Goal: Use online tool/utility: Use online tool/utility

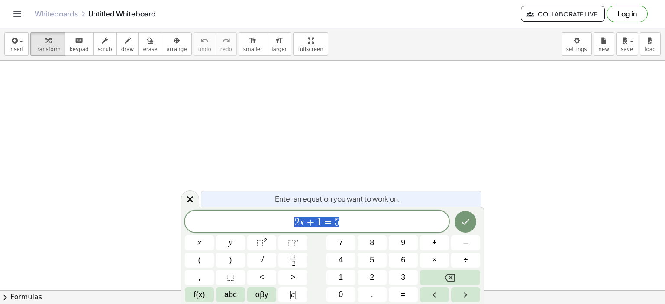
click at [371, 225] on span "2 x + 1 = 5" at bounding box center [317, 222] width 264 height 12
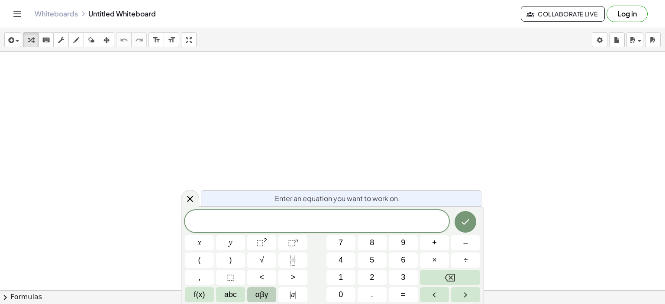
click at [259, 298] on span "αβγ" at bounding box center [261, 295] width 13 height 12
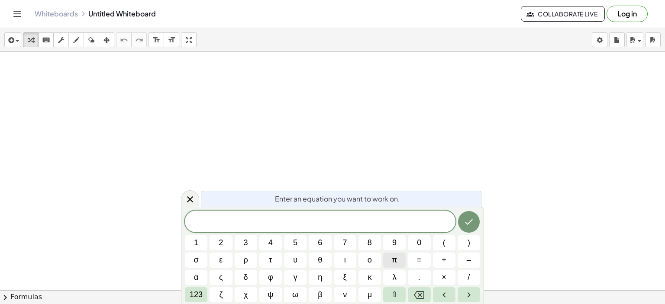
click at [393, 261] on span "π" at bounding box center [394, 260] width 5 height 12
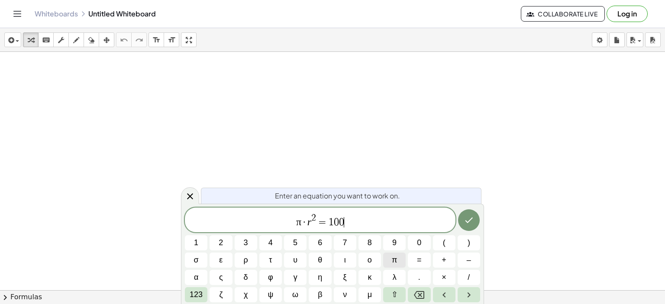
click at [396, 257] on span "π" at bounding box center [394, 260] width 5 height 12
click at [469, 221] on icon "Done" at bounding box center [469, 221] width 8 height 6
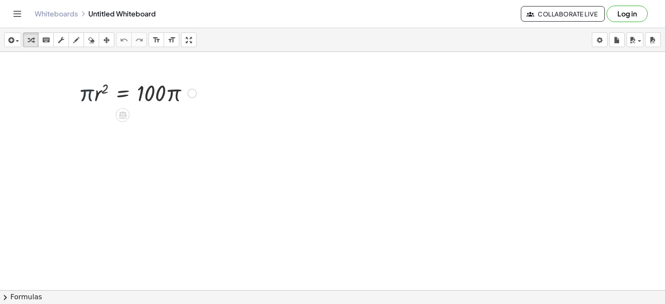
drag, startPoint x: 85, startPoint y: 97, endPoint x: 90, endPoint y: 105, distance: 9.1
click at [85, 98] on div at bounding box center [137, 92] width 126 height 29
drag, startPoint x: 90, startPoint y: 105, endPoint x: 172, endPoint y: 117, distance: 83.0
click at [173, 116] on div at bounding box center [332, 310] width 665 height 517
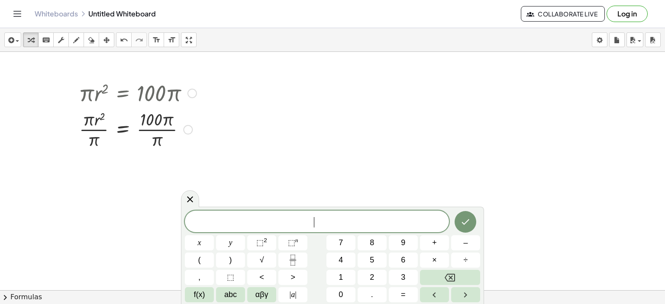
click at [154, 128] on div at bounding box center [137, 128] width 126 height 43
drag, startPoint x: 166, startPoint y: 120, endPoint x: 162, endPoint y: 128, distance: 8.7
click at [163, 127] on div at bounding box center [137, 128] width 126 height 43
click at [159, 138] on div at bounding box center [137, 128] width 126 height 43
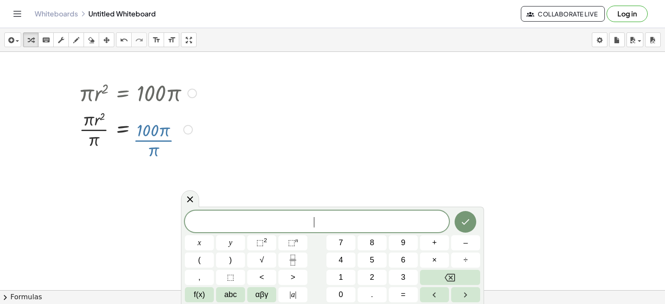
drag, startPoint x: 161, startPoint y: 132, endPoint x: 163, endPoint y: 127, distance: 5.6
click at [161, 130] on div at bounding box center [137, 128] width 126 height 43
click at [164, 125] on div at bounding box center [137, 128] width 126 height 43
click at [157, 140] on div at bounding box center [137, 128] width 126 height 43
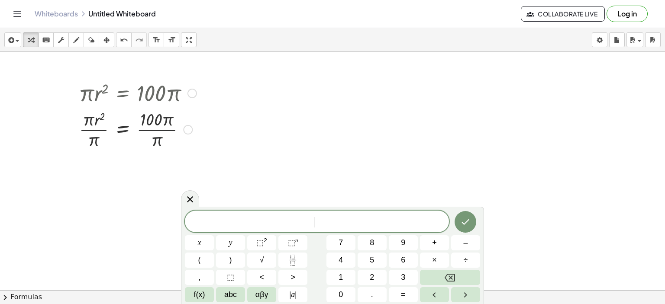
drag, startPoint x: 158, startPoint y: 140, endPoint x: 163, endPoint y: 129, distance: 11.4
click at [163, 129] on div at bounding box center [137, 128] width 126 height 43
click at [166, 124] on div at bounding box center [137, 128] width 126 height 43
drag, startPoint x: 95, startPoint y: 181, endPoint x: 92, endPoint y: 173, distance: 9.3
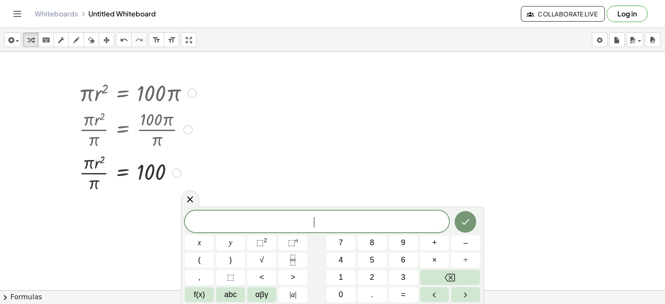
click at [92, 173] on div at bounding box center [137, 172] width 126 height 43
drag, startPoint x: 92, startPoint y: 173, endPoint x: 90, endPoint y: 167, distance: 5.9
click at [90, 167] on div at bounding box center [137, 172] width 126 height 43
drag, startPoint x: 94, startPoint y: 182, endPoint x: 85, endPoint y: 175, distance: 11.8
click at [86, 178] on div at bounding box center [137, 172] width 126 height 43
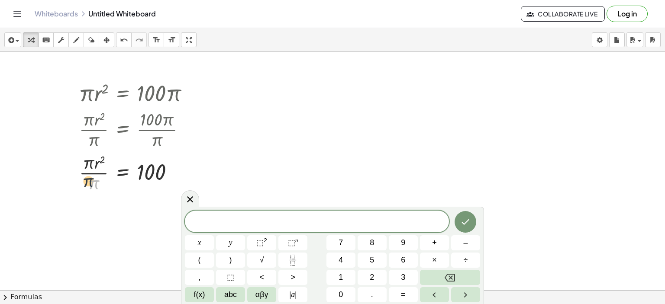
click at [84, 171] on div at bounding box center [137, 172] width 126 height 43
drag, startPoint x: 84, startPoint y: 170, endPoint x: 84, endPoint y: 164, distance: 5.2
click at [84, 164] on div at bounding box center [137, 172] width 126 height 43
click at [87, 173] on div at bounding box center [137, 172] width 126 height 43
click at [87, 172] on div at bounding box center [137, 172] width 126 height 29
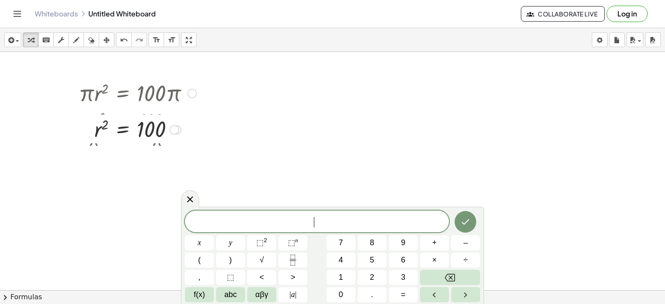
drag, startPoint x: 176, startPoint y: 174, endPoint x: 180, endPoint y: 127, distance: 47.4
click at [122, 130] on div "r 2 = 100" at bounding box center [122, 130] width 0 height 0
click at [180, 127] on div at bounding box center [177, 130] width 10 height 10
click at [191, 200] on icon at bounding box center [190, 199] width 10 height 10
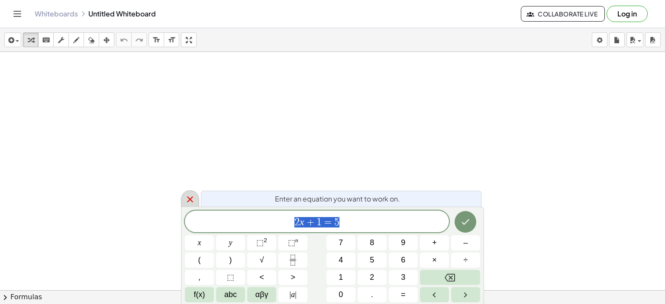
click at [189, 199] on icon at bounding box center [190, 199] width 6 height 6
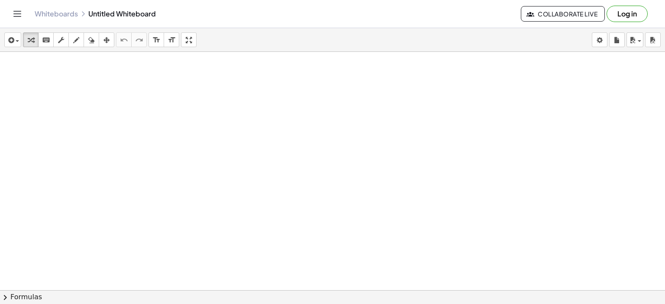
click at [292, 180] on div at bounding box center [332, 310] width 665 height 517
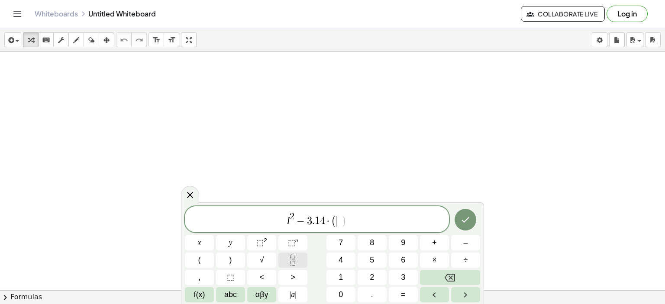
click at [293, 257] on icon "Fraction" at bounding box center [292, 260] width 11 height 11
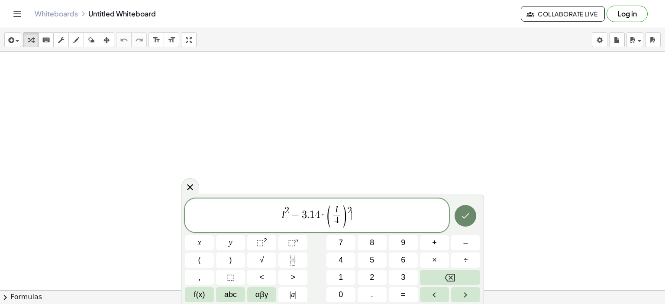
click at [467, 218] on icon "Done" at bounding box center [465, 216] width 10 height 10
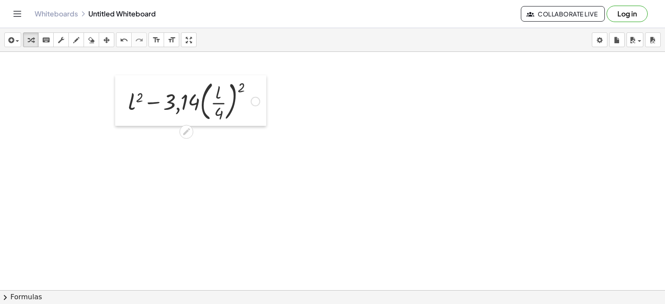
drag, startPoint x: 294, startPoint y: 195, endPoint x: 117, endPoint y: 90, distance: 206.0
click at [117, 90] on div at bounding box center [121, 100] width 13 height 51
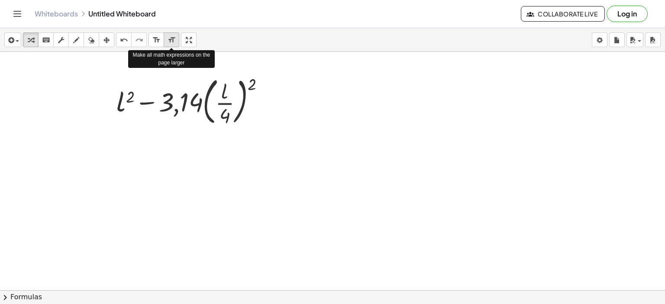
click at [170, 39] on icon "format_size" at bounding box center [171, 40] width 8 height 10
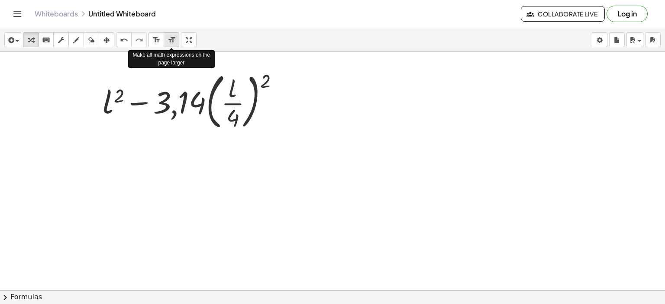
click at [170, 39] on icon "format_size" at bounding box center [171, 40] width 8 height 10
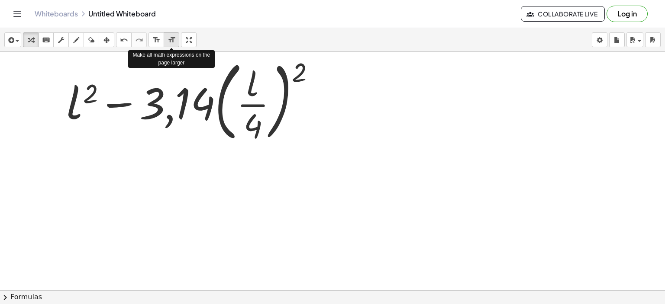
click at [170, 39] on icon "format_size" at bounding box center [171, 40] width 8 height 10
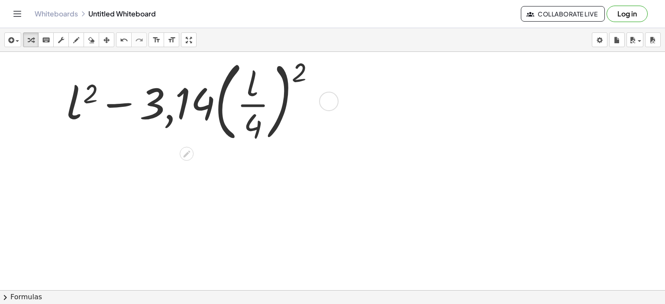
click at [326, 98] on div at bounding box center [328, 101] width 19 height 19
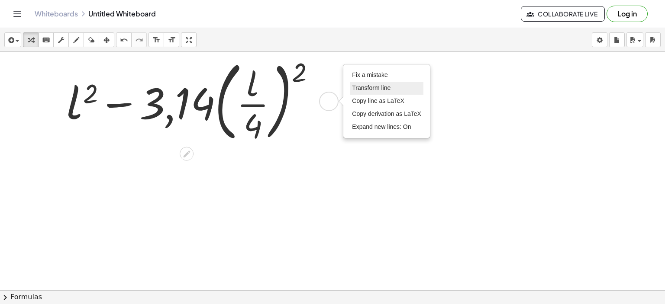
click at [368, 85] on span "Transform line" at bounding box center [371, 87] width 39 height 7
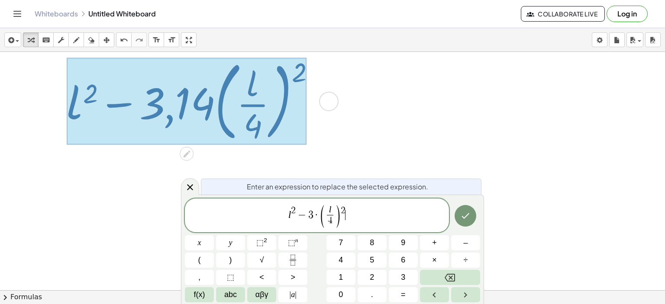
click at [375, 221] on span "l 2 − 3 · ( l 4 ​ ) 2 ​" at bounding box center [317, 216] width 264 height 25
click at [474, 216] on button "Done" at bounding box center [465, 216] width 22 height 22
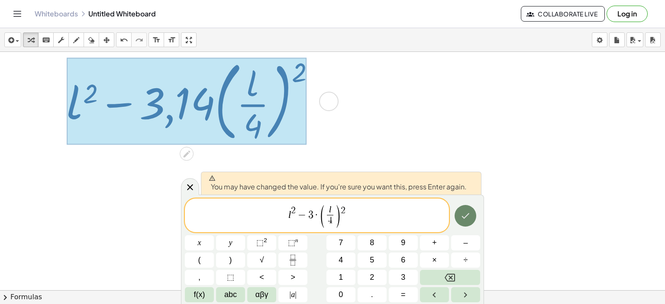
click at [474, 217] on button "Done" at bounding box center [465, 216] width 22 height 22
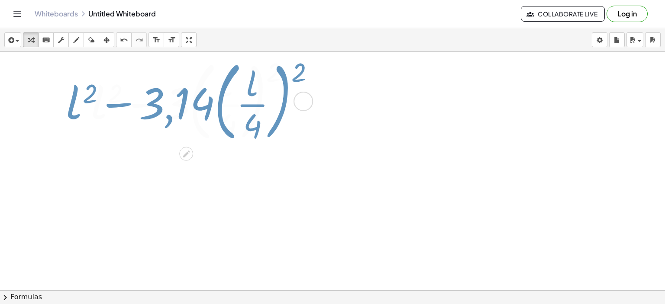
click at [474, 217] on div at bounding box center [332, 310] width 665 height 517
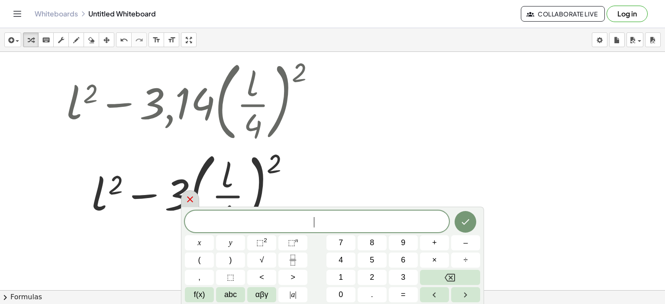
click at [190, 199] on icon at bounding box center [190, 199] width 10 height 10
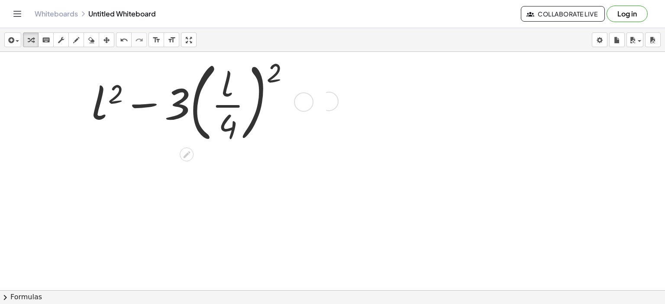
drag, startPoint x: 303, startPoint y: 192, endPoint x: 290, endPoint y: 97, distance: 95.7
click at [186, 102] on div "+ l 2 − · 3 · ( · l · 4 ) 2 Fix a mistake Transform line Copy line as LaTeX Cop…" at bounding box center [186, 102] width 0 height 0
click at [272, 76] on div at bounding box center [193, 100] width 213 height 91
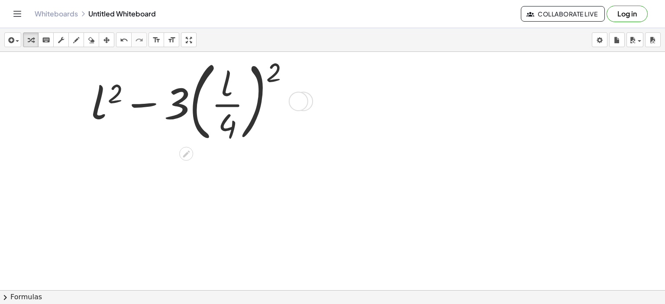
click at [272, 76] on div at bounding box center [193, 100] width 213 height 91
click at [260, 84] on div at bounding box center [193, 100] width 213 height 91
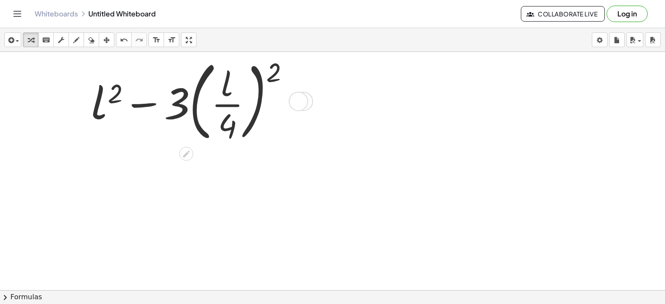
click at [256, 108] on div at bounding box center [193, 100] width 213 height 91
click at [275, 73] on div at bounding box center [193, 100] width 213 height 91
click at [273, 64] on div at bounding box center [193, 100] width 213 height 91
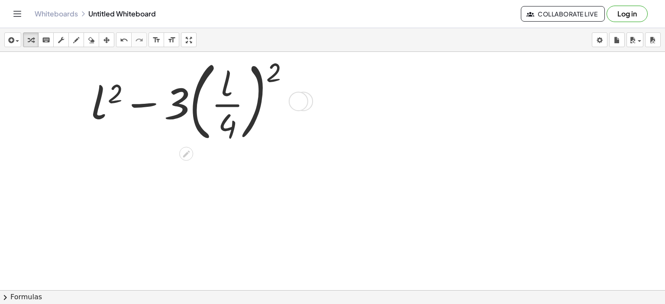
click at [273, 64] on div at bounding box center [193, 100] width 213 height 91
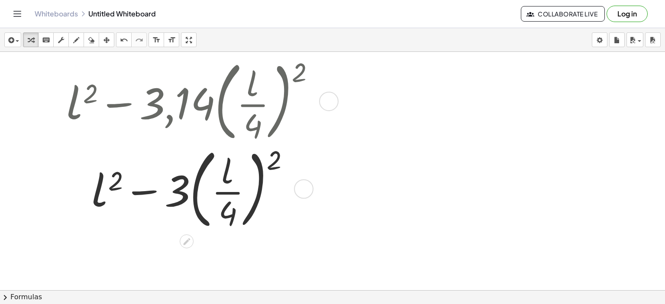
drag, startPoint x: 297, startPoint y: 102, endPoint x: 309, endPoint y: 175, distance: 74.1
click at [327, 200] on div "+ l 2 − · 3,14 · ( · l · 4 ) 2 + l 2 − · 3 · ( · l · 4 ) 2 Fix a mistake Transf…" at bounding box center [202, 144] width 296 height 183
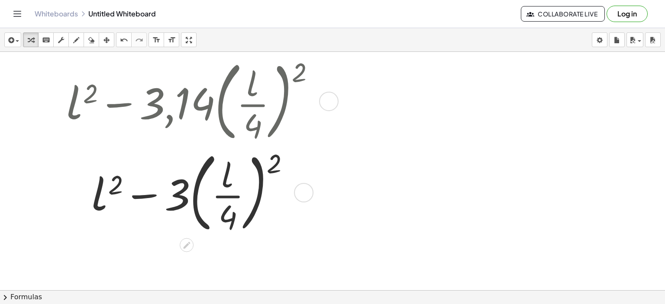
click at [298, 68] on div at bounding box center [193, 100] width 263 height 91
click at [331, 100] on div at bounding box center [328, 101] width 19 height 19
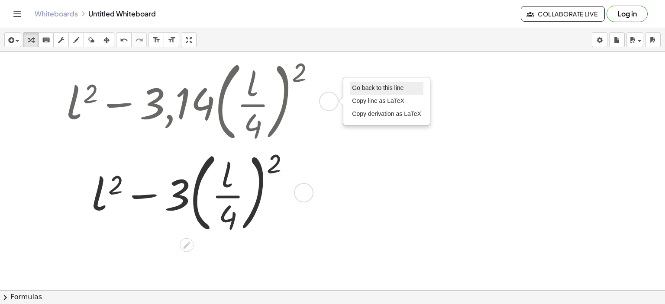
click at [355, 86] on span "Go back to this line" at bounding box center [377, 87] width 51 height 7
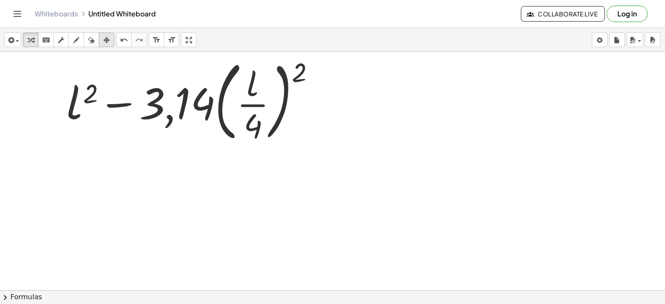
click at [103, 38] on icon "button" at bounding box center [106, 40] width 6 height 10
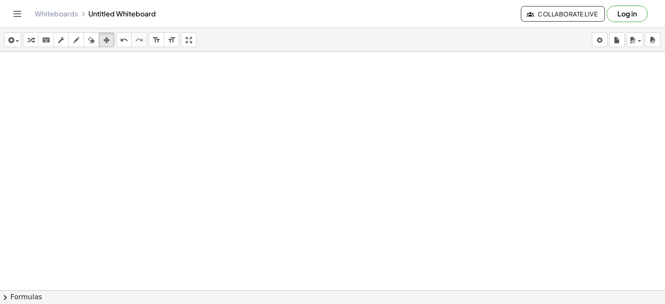
click at [323, 164] on div at bounding box center [332, 310] width 665 height 517
click at [34, 44] on div "button" at bounding box center [30, 40] width 11 height 10
click at [296, 178] on div at bounding box center [332, 310] width 665 height 517
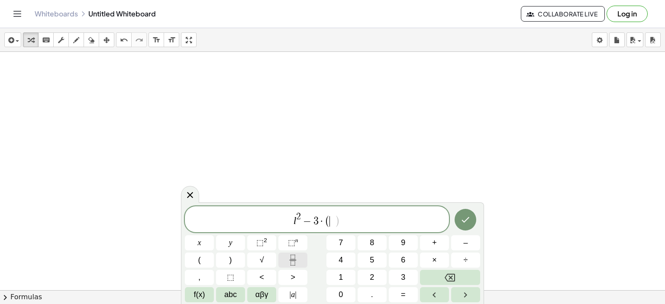
click at [291, 262] on icon "Fraction" at bounding box center [292, 260] width 11 height 11
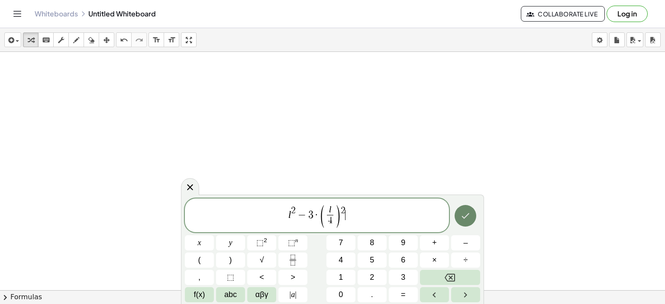
click at [464, 216] on icon "Done" at bounding box center [465, 216] width 10 height 10
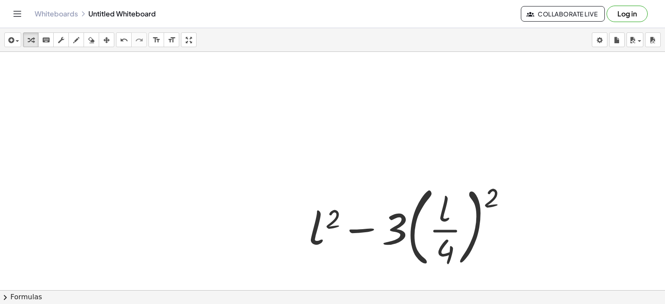
drag, startPoint x: 284, startPoint y: 191, endPoint x: 177, endPoint y: 138, distance: 119.8
click at [177, 138] on div at bounding box center [332, 310] width 665 height 517
drag, startPoint x: 346, startPoint y: 145, endPoint x: 277, endPoint y: 107, distance: 78.6
click at [277, 107] on div at bounding box center [332, 310] width 665 height 517
drag, startPoint x: 207, startPoint y: 92, endPoint x: 74, endPoint y: 70, distance: 134.6
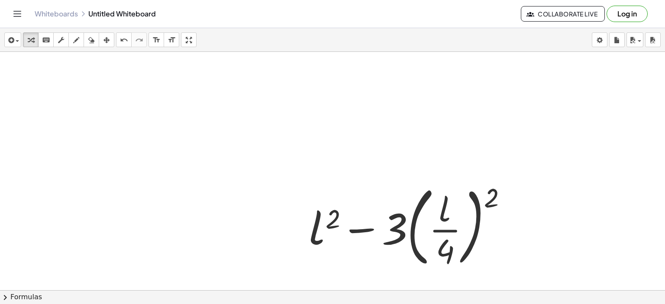
click at [74, 70] on div at bounding box center [332, 310] width 665 height 517
drag, startPoint x: 320, startPoint y: 155, endPoint x: 257, endPoint y: 143, distance: 63.9
click at [260, 145] on div at bounding box center [332, 310] width 665 height 517
click at [258, 144] on div at bounding box center [332, 310] width 665 height 517
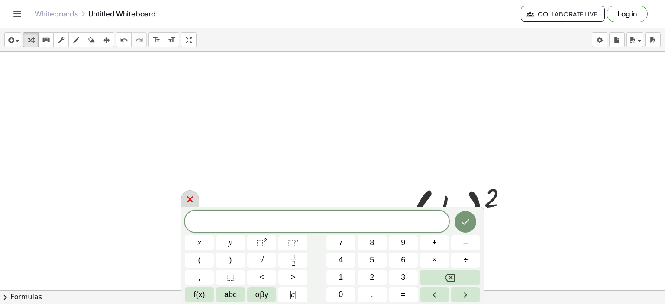
click at [191, 197] on icon at bounding box center [190, 199] width 10 height 10
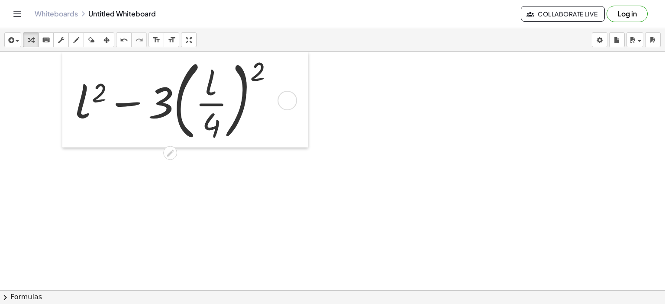
drag, startPoint x: 305, startPoint y: 238, endPoint x: 69, endPoint y: 100, distance: 272.9
click at [69, 100] on div at bounding box center [68, 100] width 13 height 96
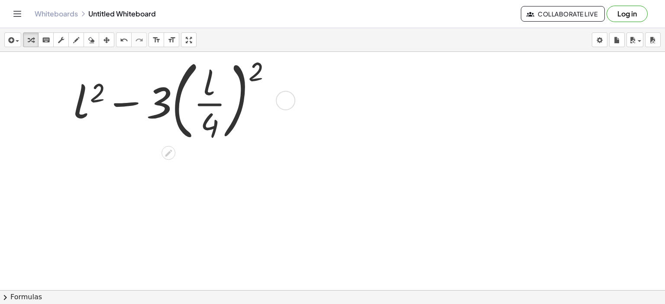
click at [257, 72] on div at bounding box center [175, 99] width 213 height 91
click at [244, 82] on div at bounding box center [175, 99] width 213 height 91
click at [191, 74] on div at bounding box center [175, 99] width 213 height 91
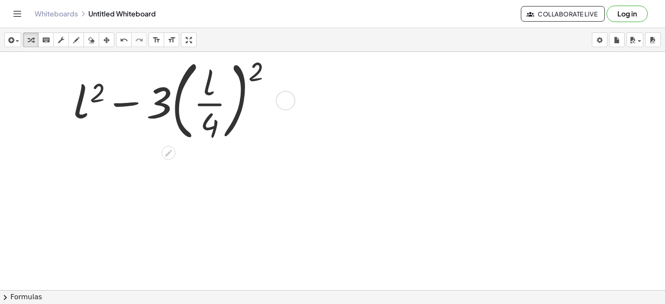
click at [191, 74] on div at bounding box center [175, 99] width 213 height 91
click at [255, 73] on div at bounding box center [175, 99] width 213 height 91
drag, startPoint x: 255, startPoint y: 73, endPoint x: 225, endPoint y: 89, distance: 34.5
click at [225, 89] on div at bounding box center [175, 99] width 213 height 91
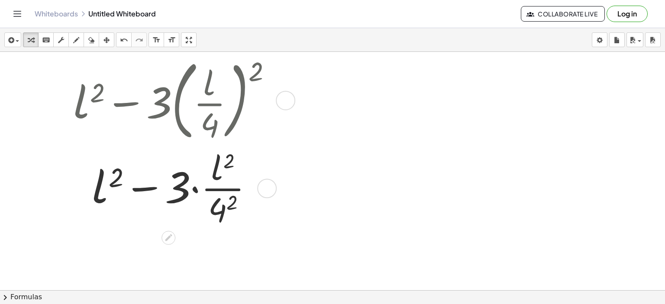
click at [229, 163] on div at bounding box center [175, 187] width 213 height 85
click at [235, 200] on div at bounding box center [175, 187] width 213 height 85
click at [194, 190] on div at bounding box center [175, 187] width 213 height 85
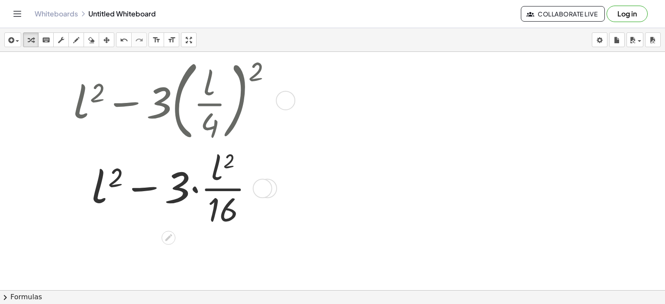
click at [194, 190] on div at bounding box center [175, 187] width 213 height 85
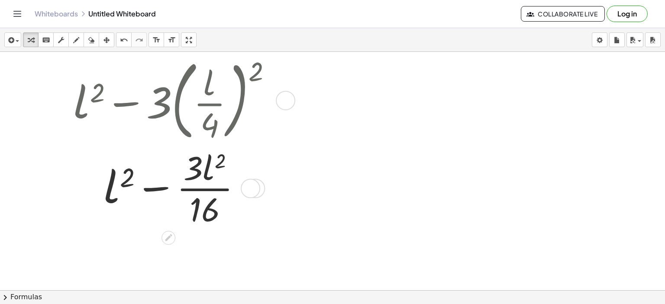
click at [158, 191] on div at bounding box center [175, 187] width 213 height 85
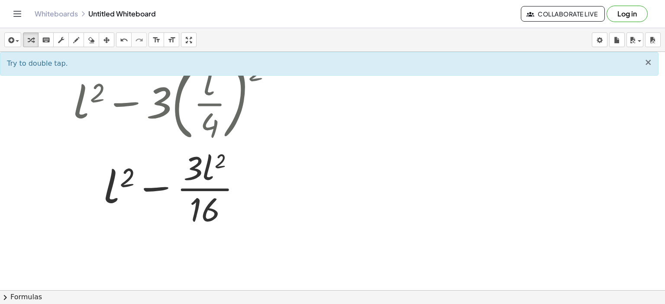
click at [649, 64] on span "×" at bounding box center [648, 62] width 8 height 10
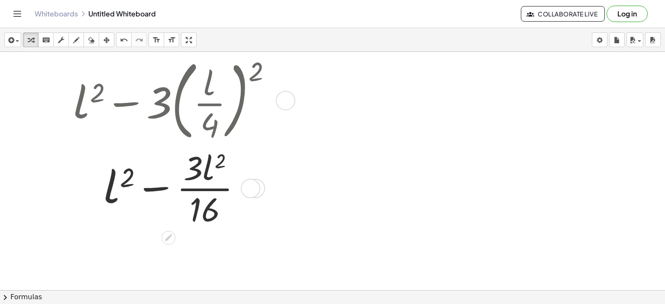
click at [155, 190] on div at bounding box center [175, 187] width 213 height 85
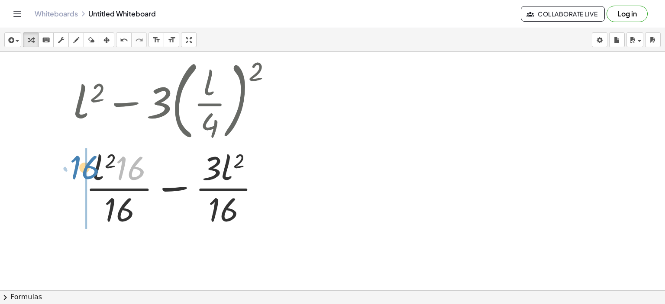
drag, startPoint x: 119, startPoint y: 177, endPoint x: 73, endPoint y: 176, distance: 46.3
click at [73, 176] on div "+ l 2 − · 3 · ( · l · 4 ) 2 + l 2 − · 3 · · l 2 · 4 2 + l 2 − · 3 · · l 2 · 16 …" at bounding box center [184, 142] width 246 height 180
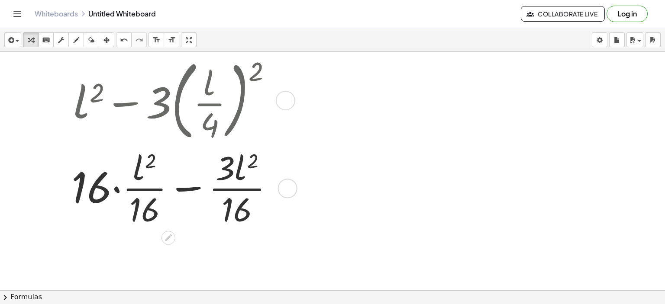
click at [117, 190] on div at bounding box center [176, 187] width 218 height 85
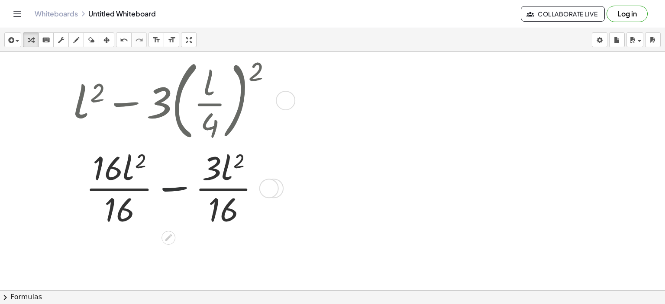
click at [173, 187] on div at bounding box center [175, 187] width 213 height 85
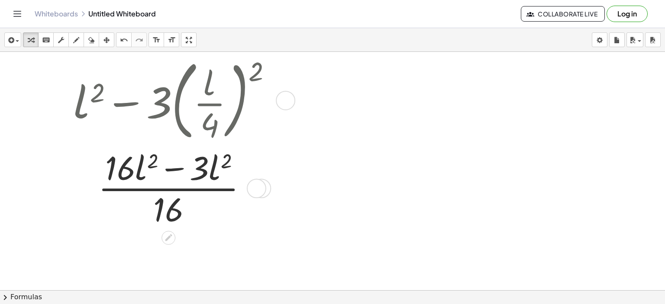
click at [177, 170] on div at bounding box center [175, 187] width 213 height 85
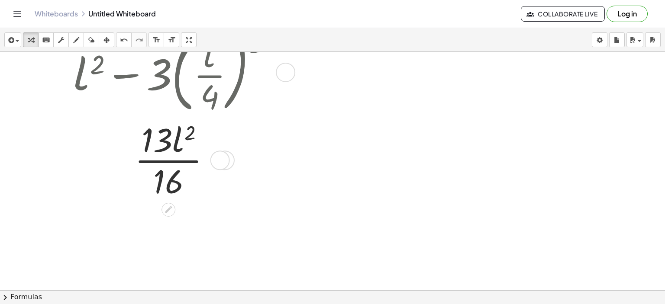
scroll to position [43, 0]
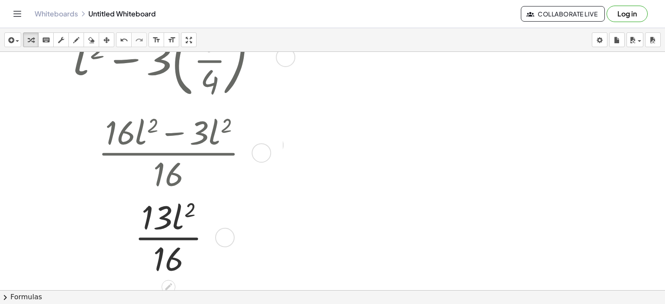
drag, startPoint x: 217, startPoint y: 144, endPoint x: 221, endPoint y: 240, distance: 96.1
click at [168, 238] on div "l 2 · · 16 · 13" at bounding box center [168, 238] width 0 height 0
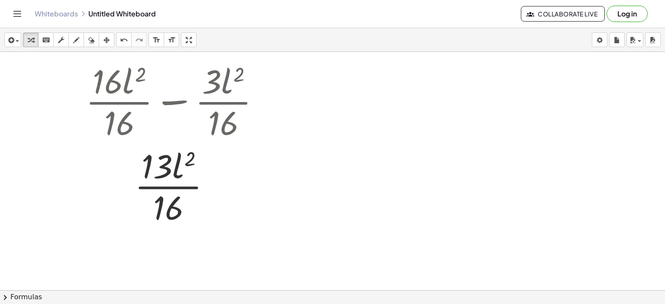
scroll to position [130, 0]
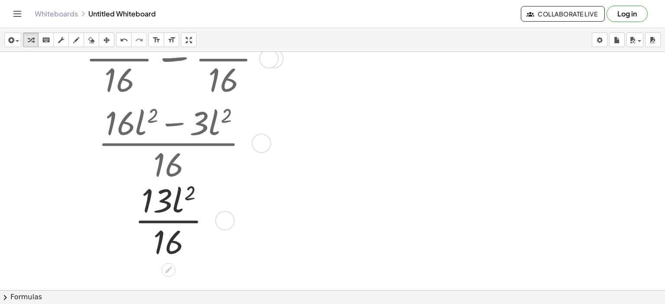
drag, startPoint x: 222, startPoint y: 144, endPoint x: 235, endPoint y: 224, distance: 81.0
click at [168, 221] on div "l 2 · · 16 · 13" at bounding box center [168, 221] width 0 height 0
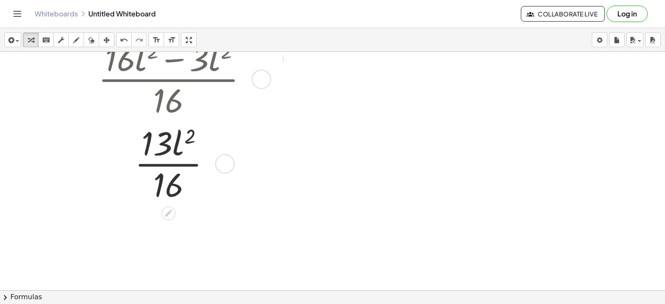
drag, startPoint x: 263, startPoint y: 141, endPoint x: 253, endPoint y: 74, distance: 68.2
click at [253, 74] on div at bounding box center [260, 79] width 19 height 19
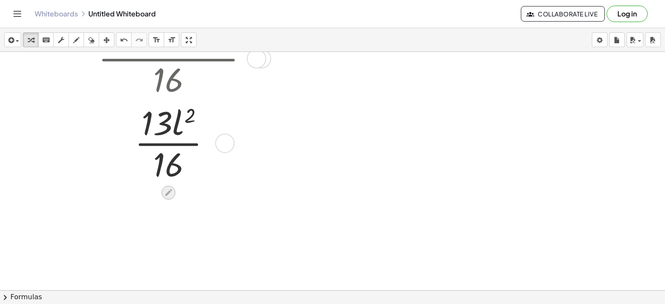
click at [166, 191] on icon at bounding box center [168, 192] width 9 height 9
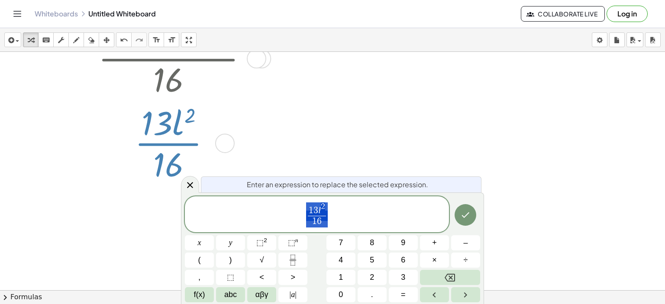
click at [305, 209] on span "1 3 l 2 1 6 ​" at bounding box center [317, 215] width 264 height 27
click at [190, 189] on icon at bounding box center [190, 185] width 10 height 10
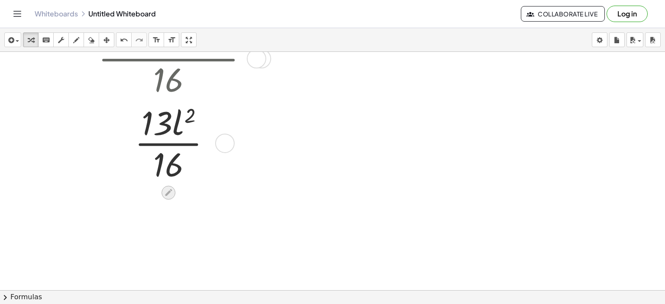
click at [168, 190] on icon at bounding box center [168, 192] width 9 height 9
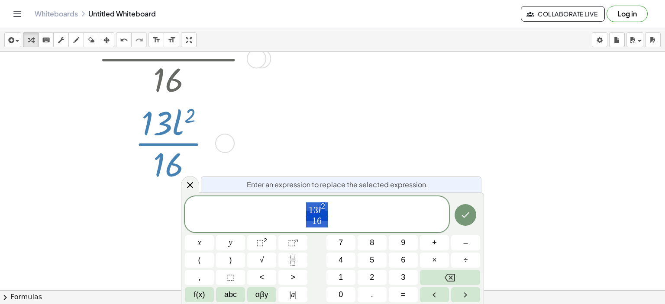
click at [348, 159] on div at bounding box center [332, 160] width 665 height 477
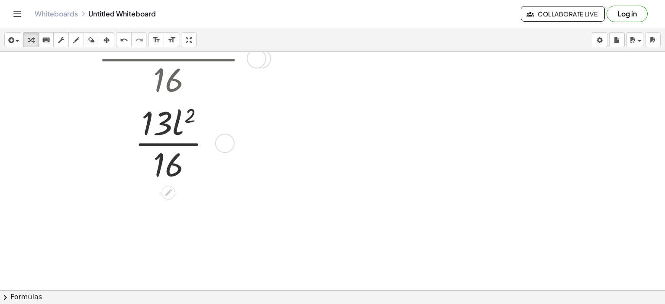
click at [159, 140] on div at bounding box center [175, 142] width 213 height 85
click at [169, 192] on icon at bounding box center [168, 192] width 7 height 7
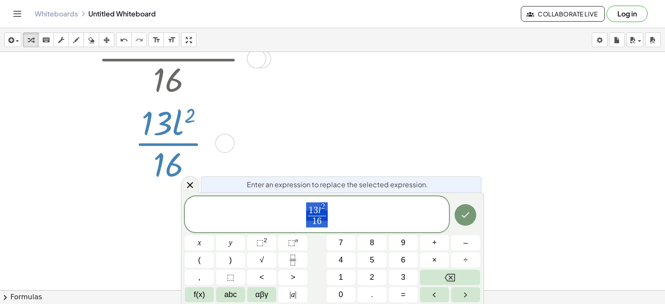
click at [337, 219] on span "1 3 l 2 1 6 ​" at bounding box center [317, 215] width 264 height 27
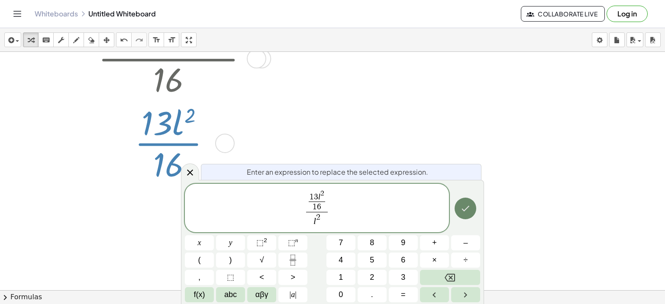
click at [466, 204] on icon "Done" at bounding box center [465, 208] width 10 height 10
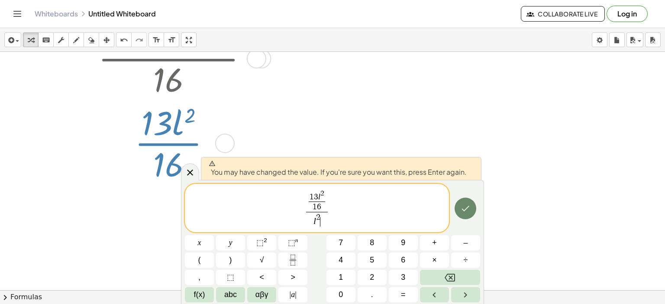
click at [466, 204] on icon "Done" at bounding box center [465, 208] width 10 height 10
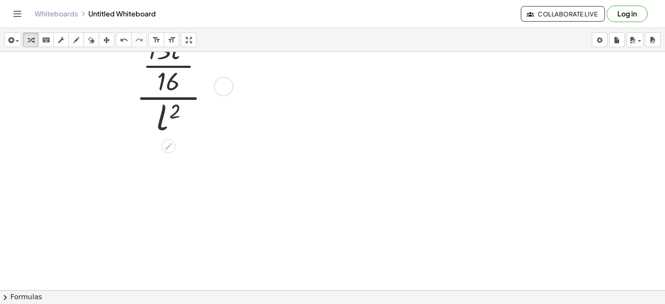
scroll to position [239, 0]
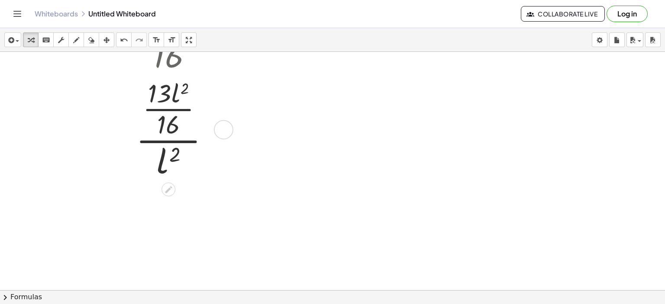
click at [170, 140] on div at bounding box center [175, 129] width 213 height 106
drag, startPoint x: 161, startPoint y: 157, endPoint x: 181, endPoint y: 100, distance: 60.6
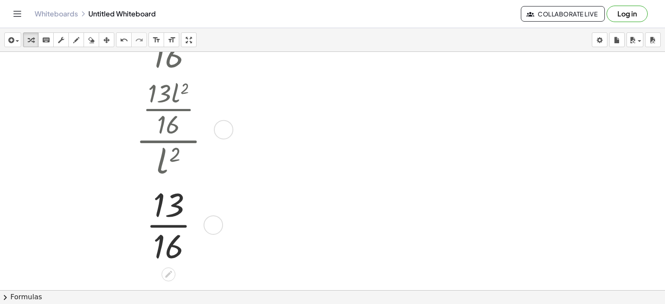
click at [169, 226] on div at bounding box center [175, 224] width 213 height 85
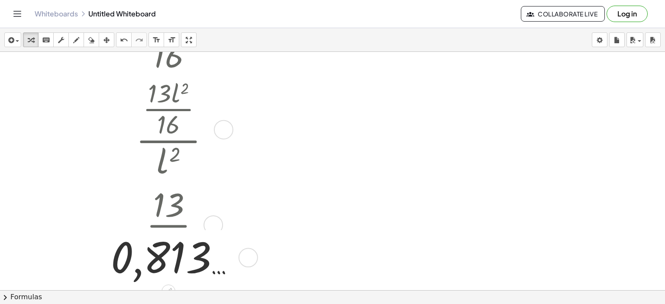
drag, startPoint x: 240, startPoint y: 230, endPoint x: 244, endPoint y: 270, distance: 40.0
click at [168, 258] on div "0,813 …" at bounding box center [168, 258] width 0 height 0
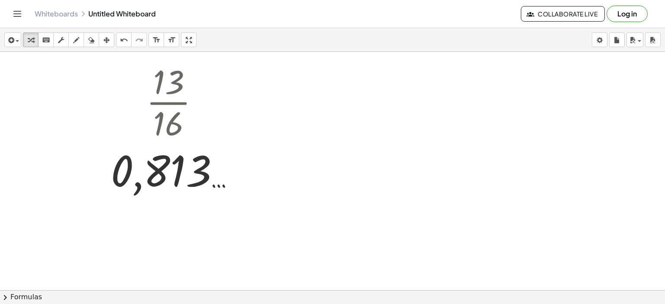
scroll to position [369, 0]
